Goal: Information Seeking & Learning: Learn about a topic

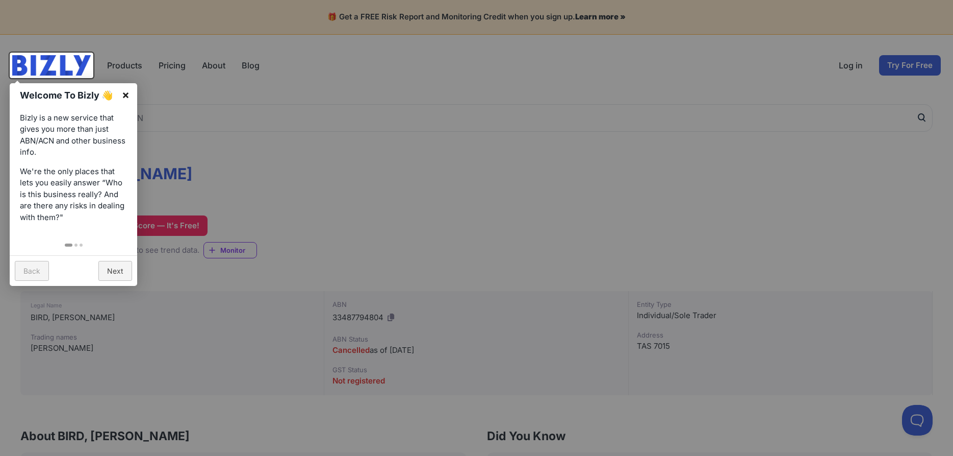
click at [125, 91] on link "×" at bounding box center [125, 94] width 23 height 23
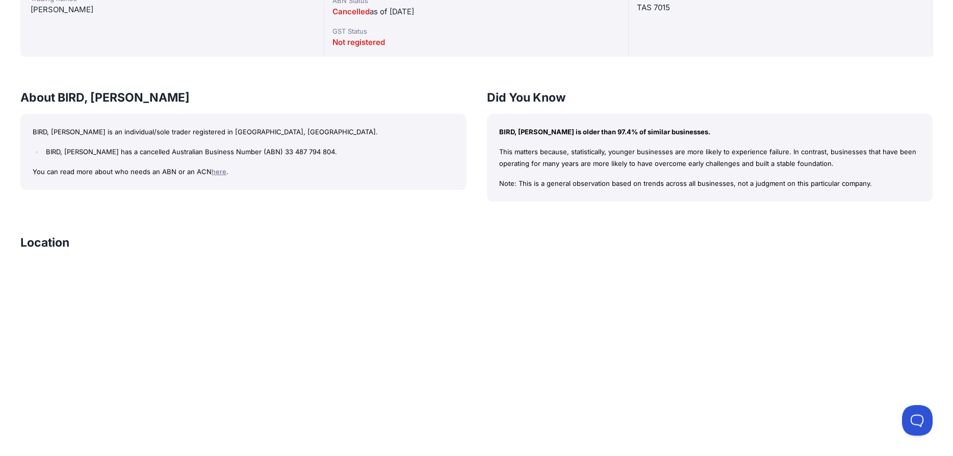
scroll to position [287, 0]
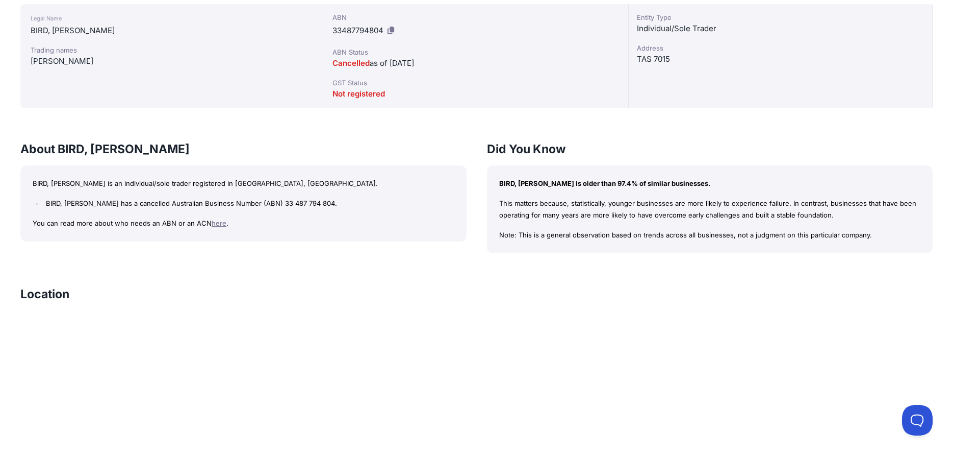
drag, startPoint x: 266, startPoint y: 62, endPoint x: 262, endPoint y: 81, distance: 19.3
click at [262, 67] on div "Trading names [PERSON_NAME]" at bounding box center [172, 56] width 283 height 22
drag, startPoint x: 517, startPoint y: 48, endPoint x: 510, endPoint y: 62, distance: 16.0
click at [510, 62] on div "ABN Status Cancelled as of [DATE]" at bounding box center [476, 58] width 287 height 22
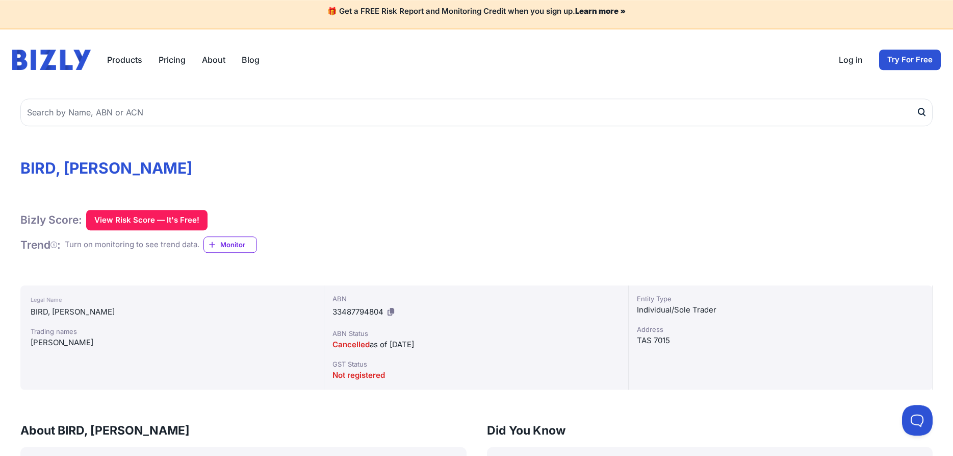
scroll to position [0, 0]
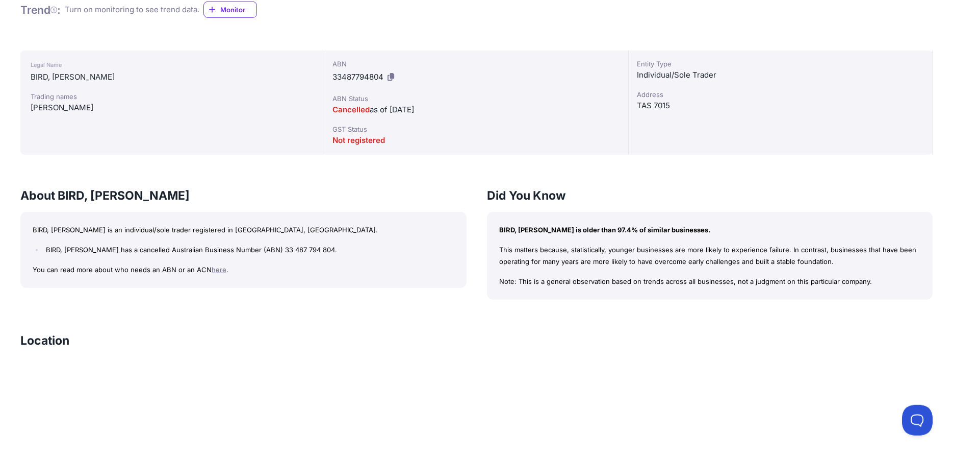
scroll to position [260, 0]
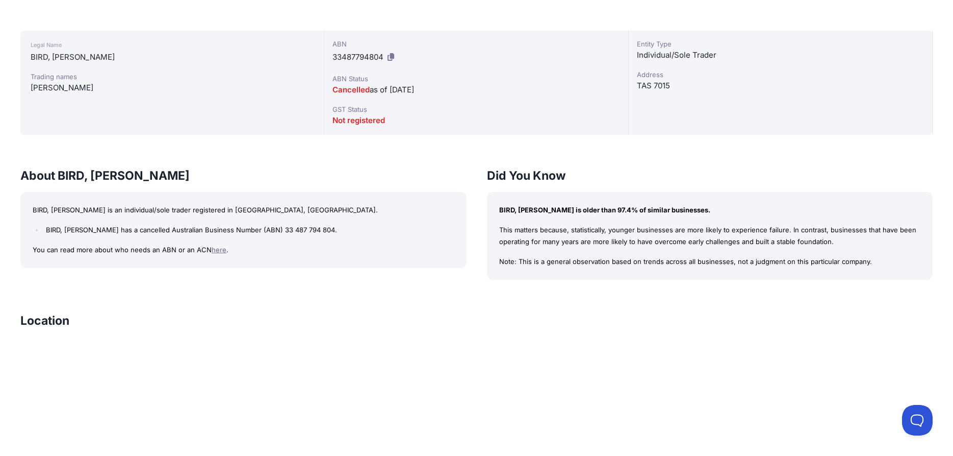
click at [214, 252] on link "here" at bounding box center [219, 249] width 15 height 8
